Goal: Register for event/course

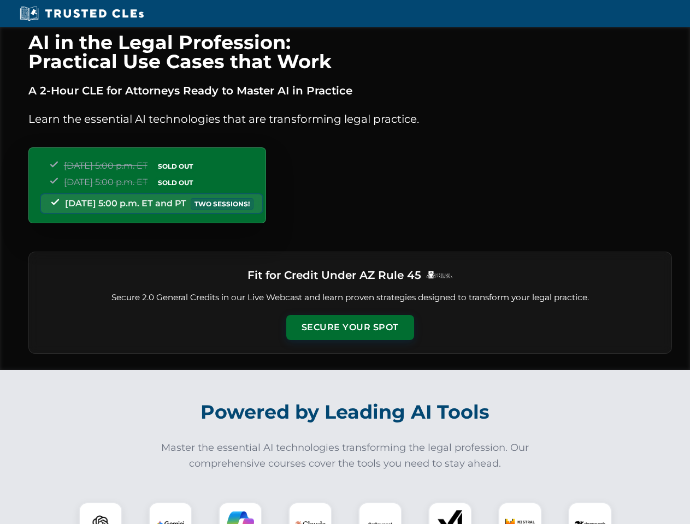
click at [350, 328] on button "Secure Your Spot" at bounding box center [350, 327] width 128 height 25
click at [101, 513] on img at bounding box center [101, 525] width 32 height 32
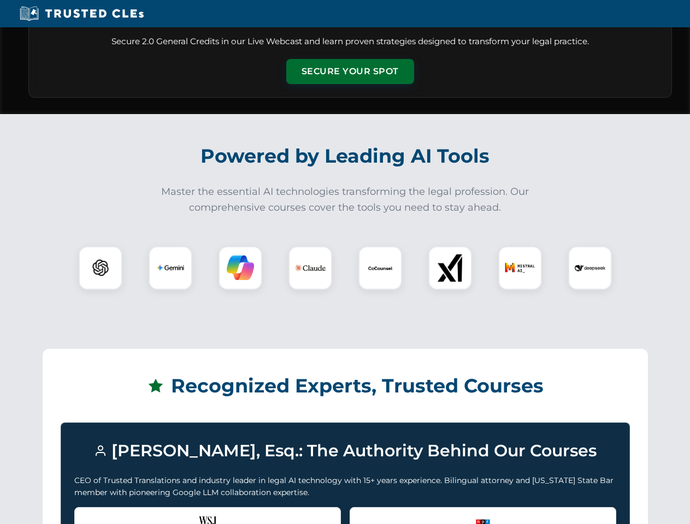
click at [170, 513] on div "Recognized by the WSJ [PERSON_NAME] was featured for his expertise in AI legal …" at bounding box center [207, 529] width 267 height 44
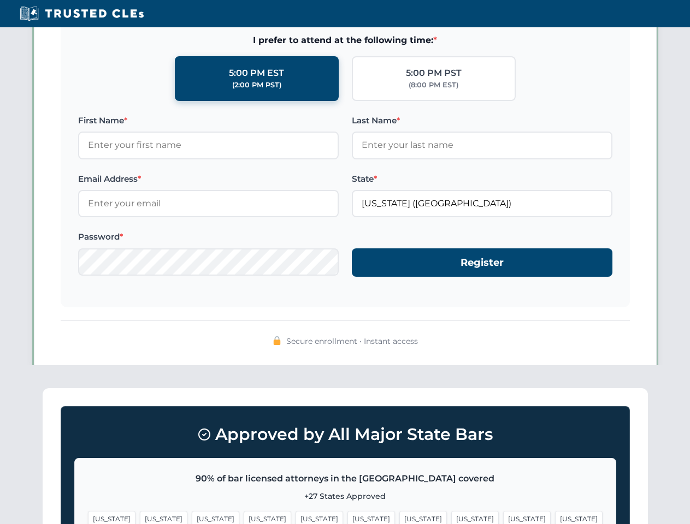
click at [399, 513] on span "[US_STATE]" at bounding box center [423, 519] width 48 height 16
click at [503, 513] on span "[US_STATE]" at bounding box center [527, 519] width 48 height 16
